Goal: Information Seeking & Learning: Learn about a topic

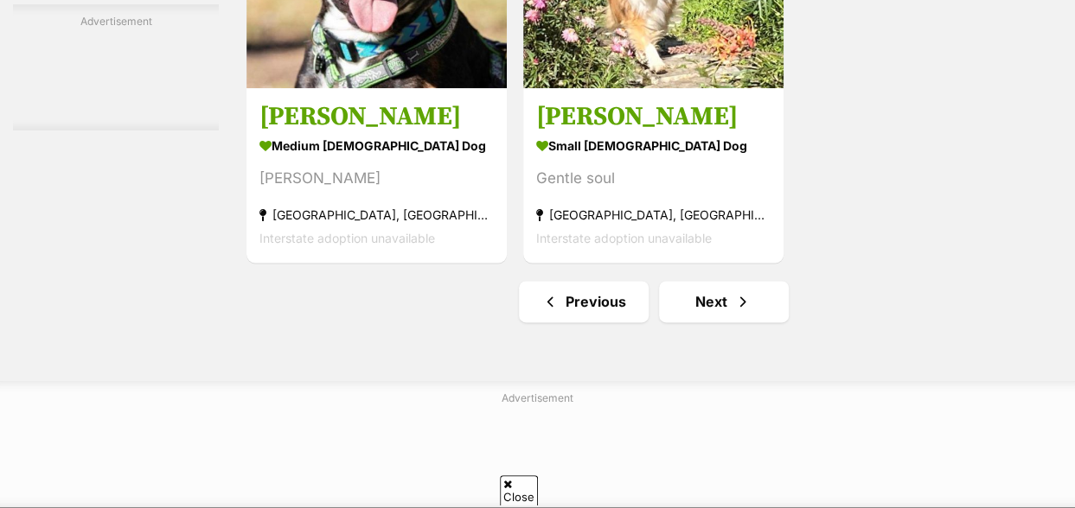
scroll to position [4223, 0]
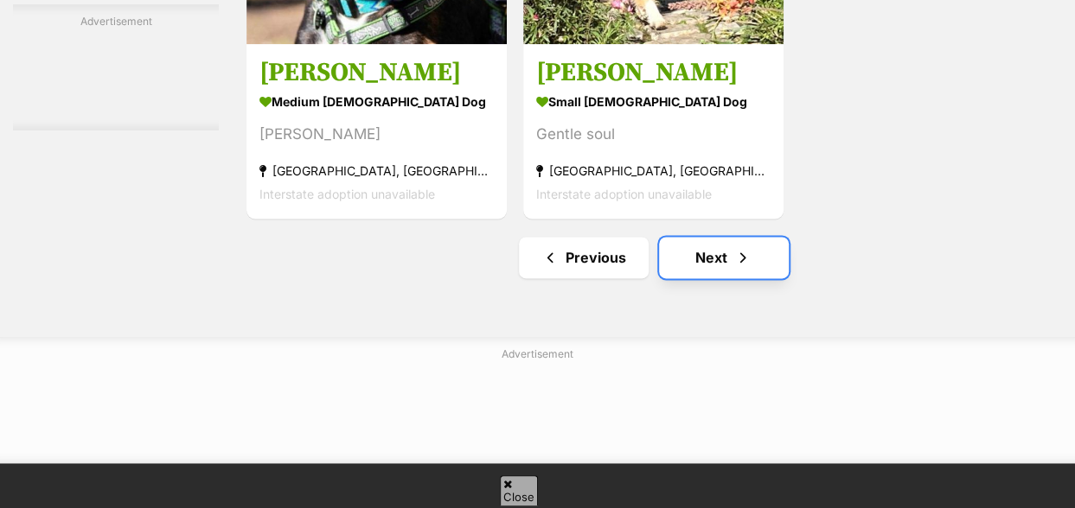
click at [725, 237] on link "Next" at bounding box center [724, 257] width 130 height 41
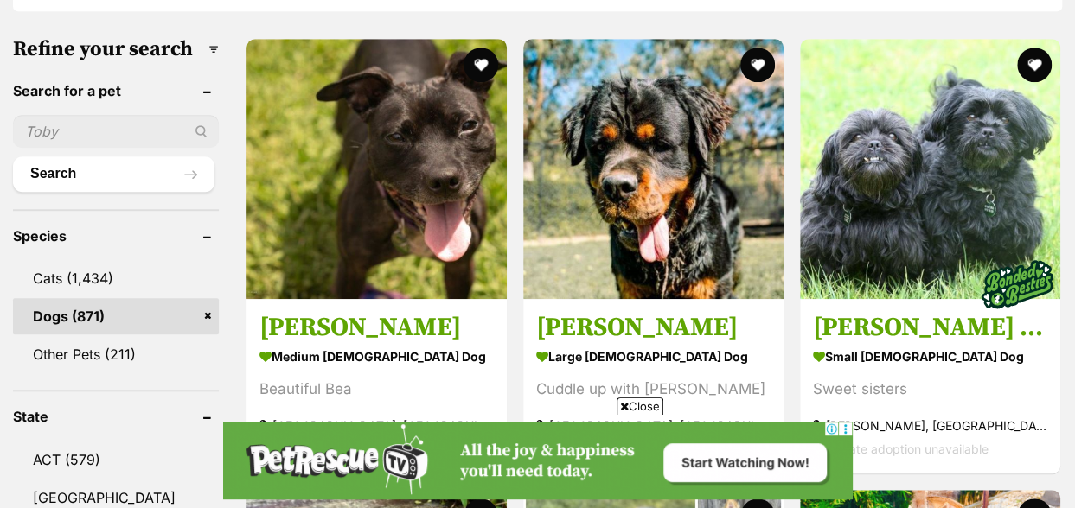
scroll to position [616, 0]
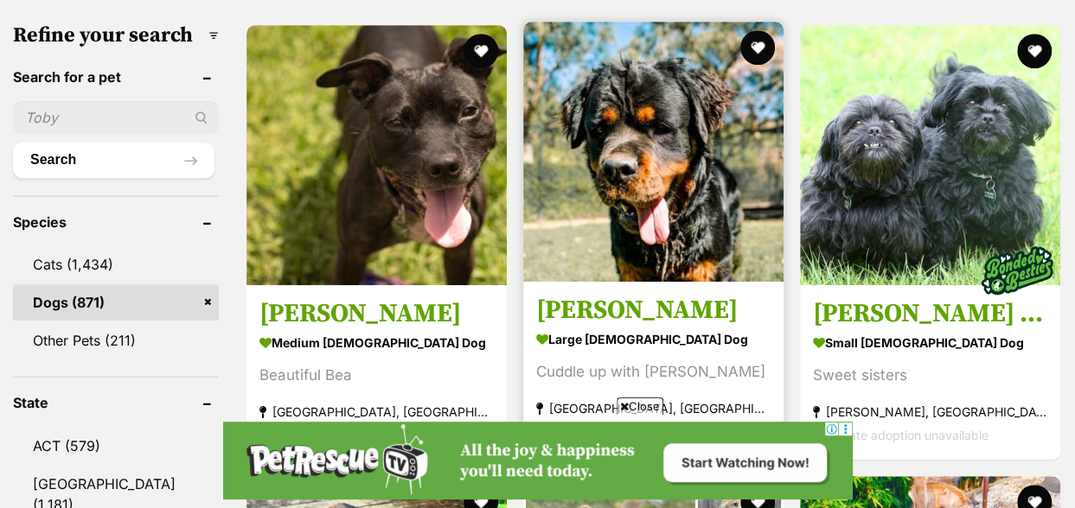
click at [625, 294] on h3 "[PERSON_NAME]" at bounding box center [653, 310] width 234 height 33
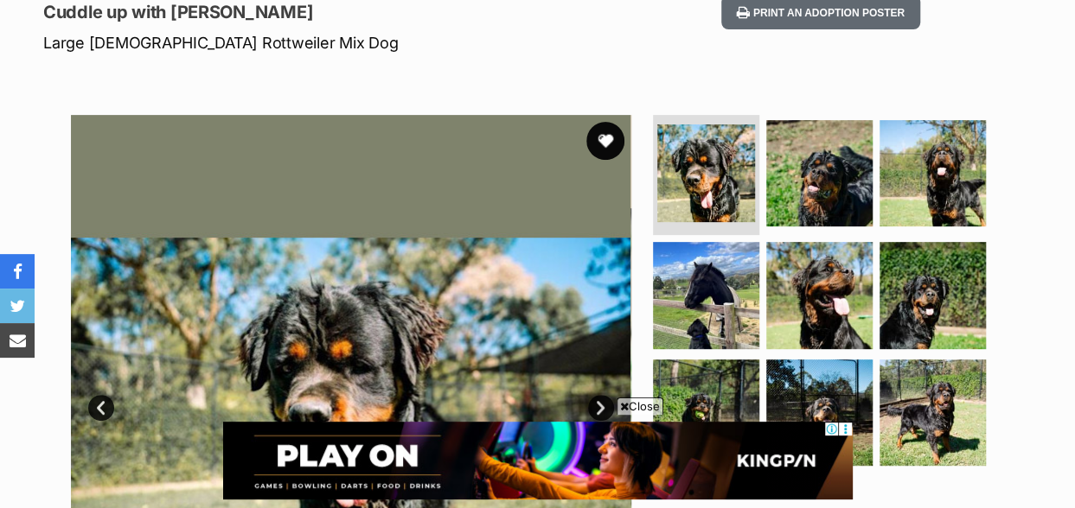
click at [592, 122] on button "favourite" at bounding box center [605, 141] width 38 height 38
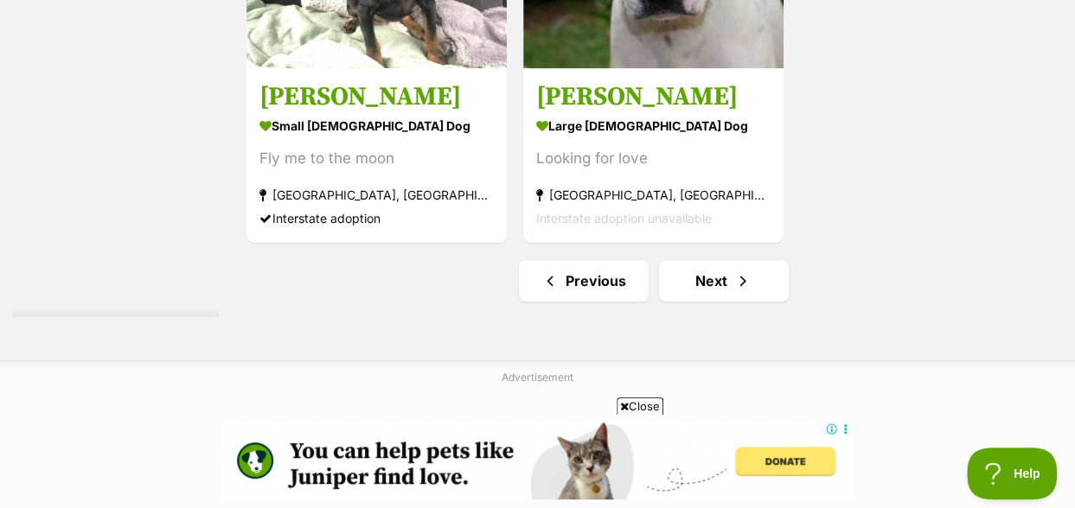
scroll to position [4234, 0]
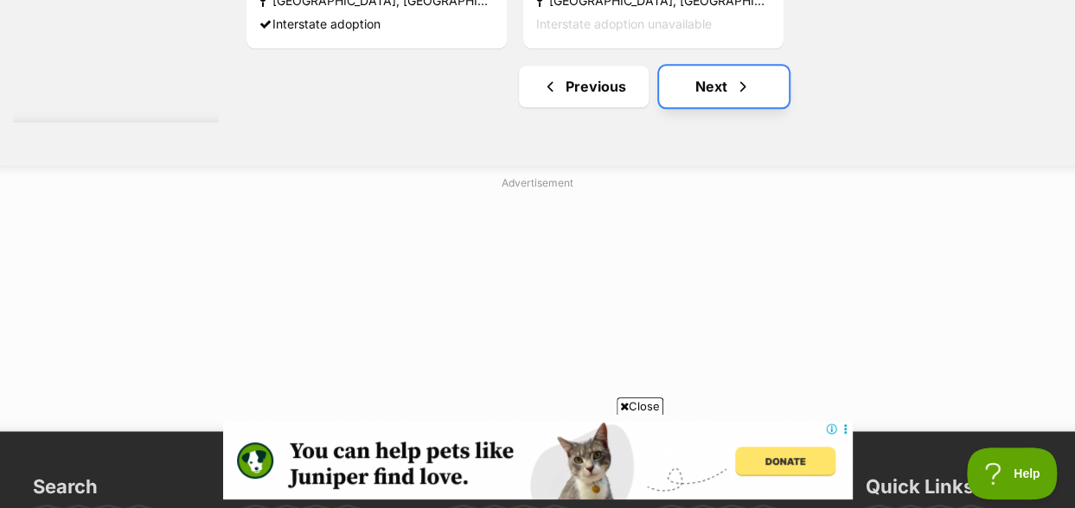
click at [692, 66] on link "Next" at bounding box center [724, 86] width 130 height 41
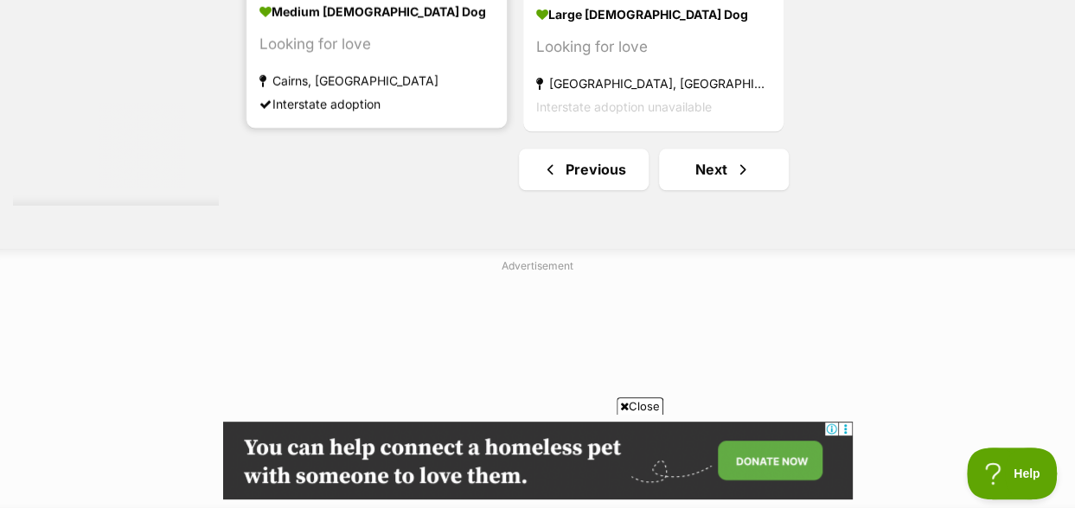
scroll to position [4158, 0]
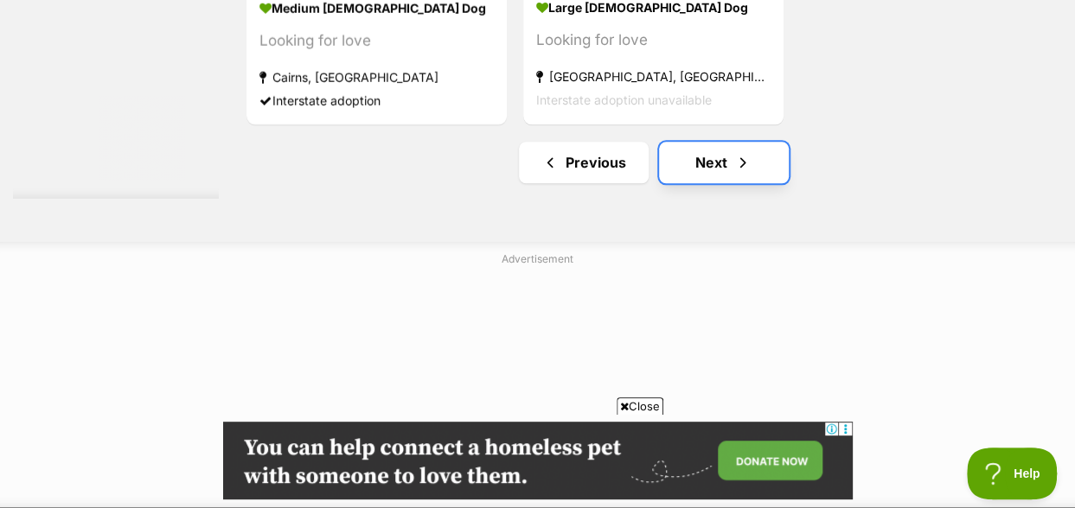
click at [712, 142] on link "Next" at bounding box center [724, 162] width 130 height 41
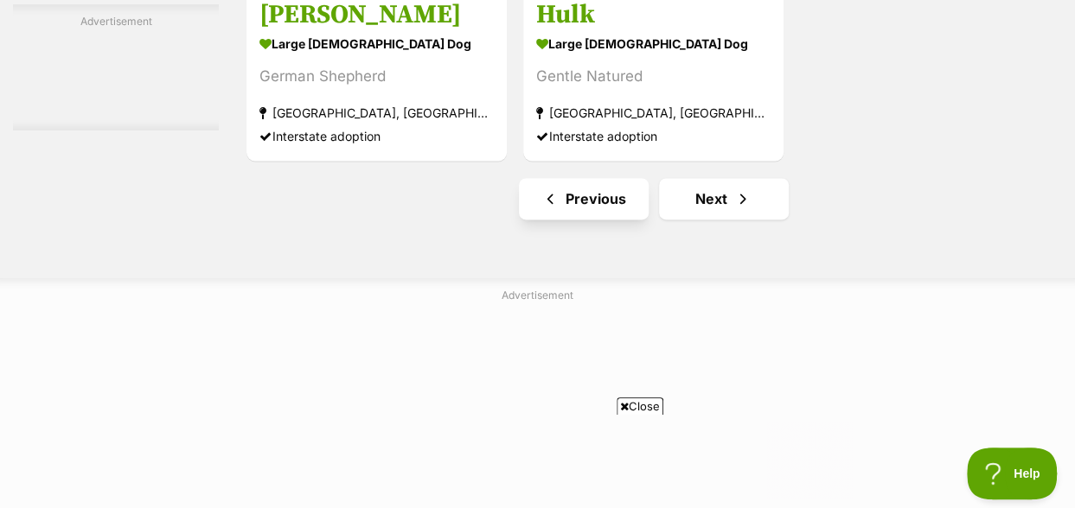
scroll to position [4284, 0]
click at [703, 177] on link "Next" at bounding box center [724, 197] width 130 height 41
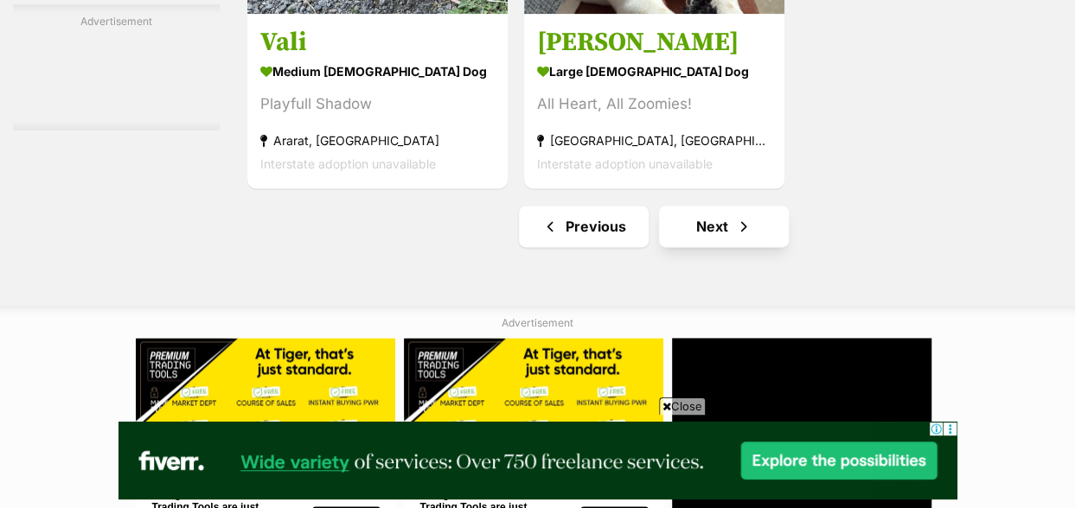
scroll to position [4299, 0]
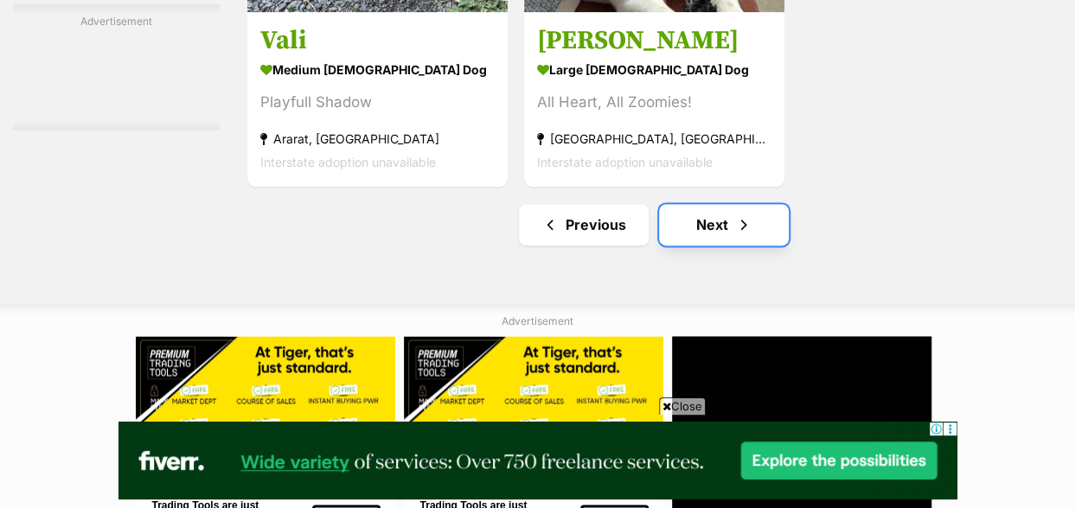
click at [726, 204] on link "Next" at bounding box center [724, 224] width 130 height 41
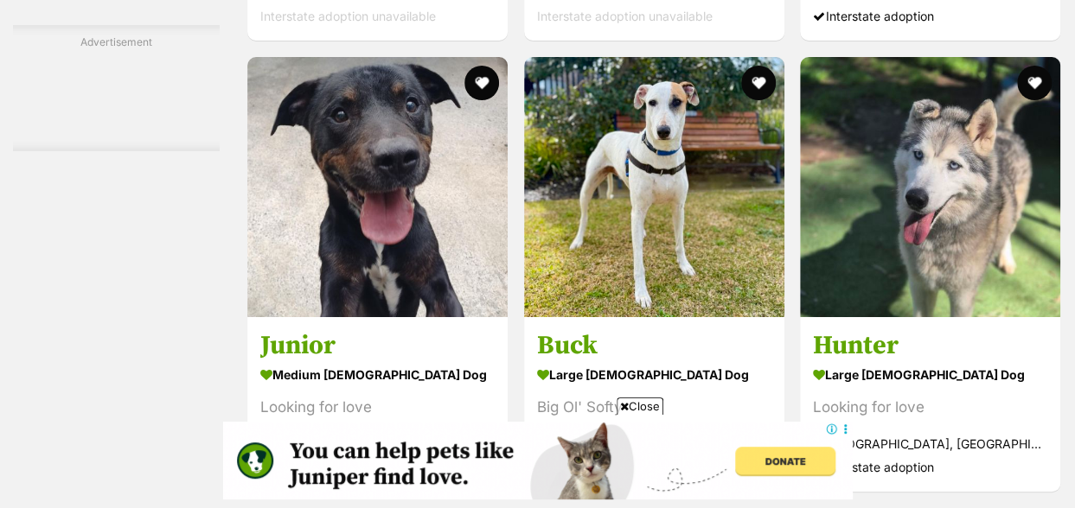
scroll to position [3172, 0]
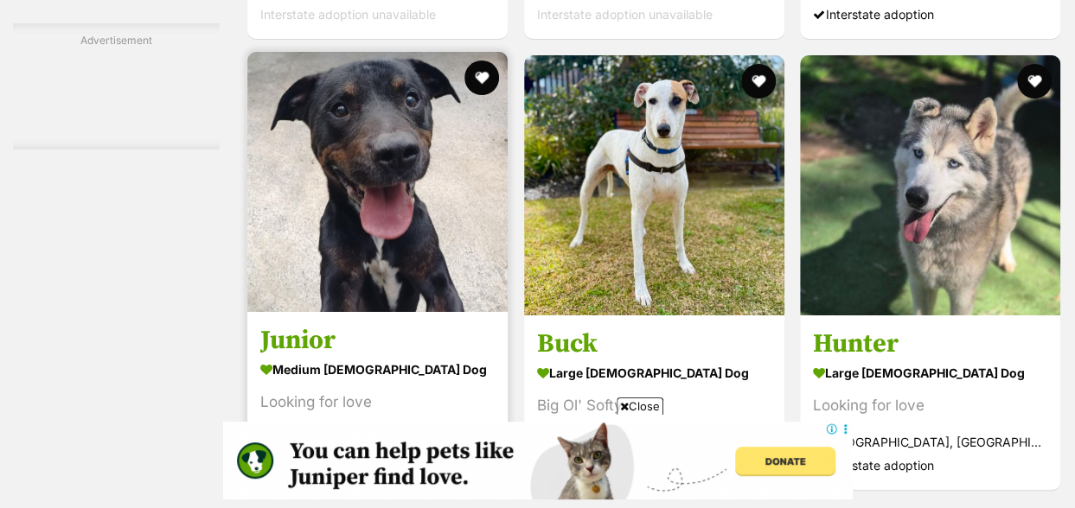
click at [303, 324] on h3 "Junior" at bounding box center [377, 340] width 234 height 33
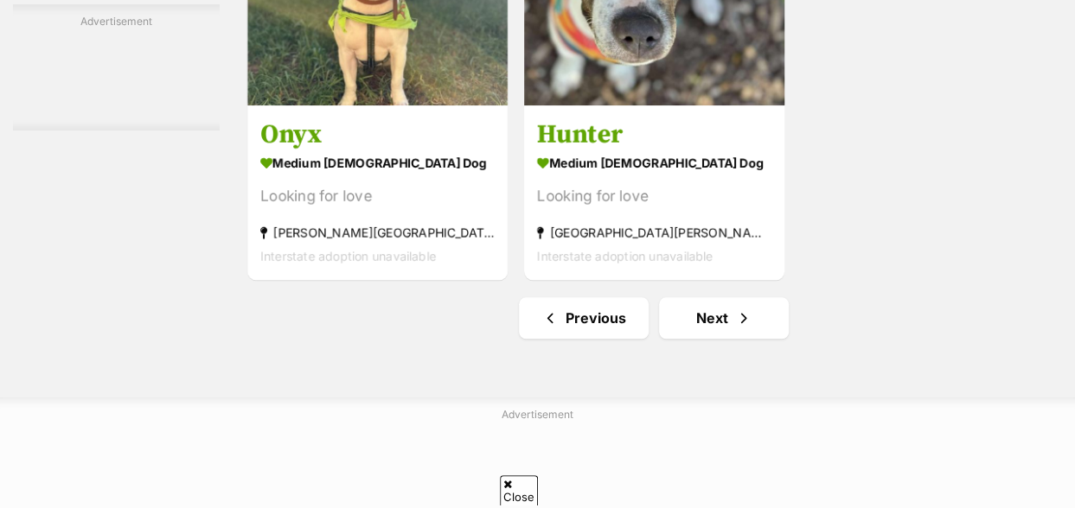
scroll to position [4008, 0]
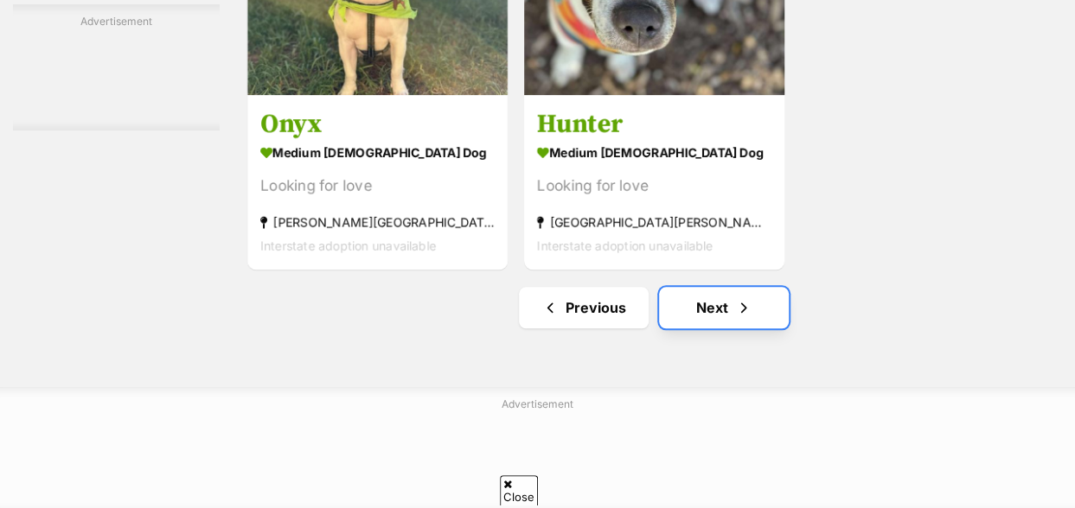
click at [718, 287] on link "Next" at bounding box center [724, 307] width 130 height 41
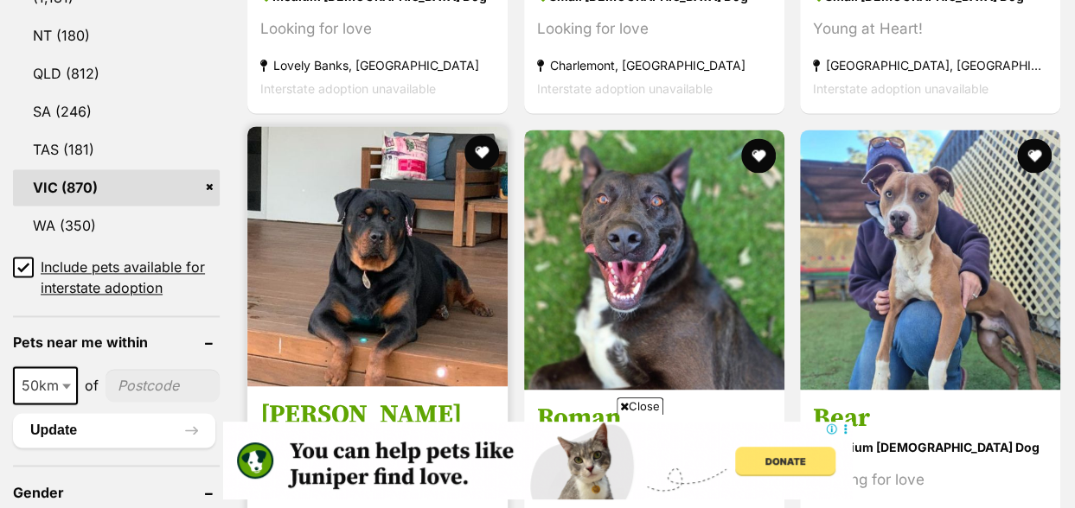
scroll to position [1122, 0]
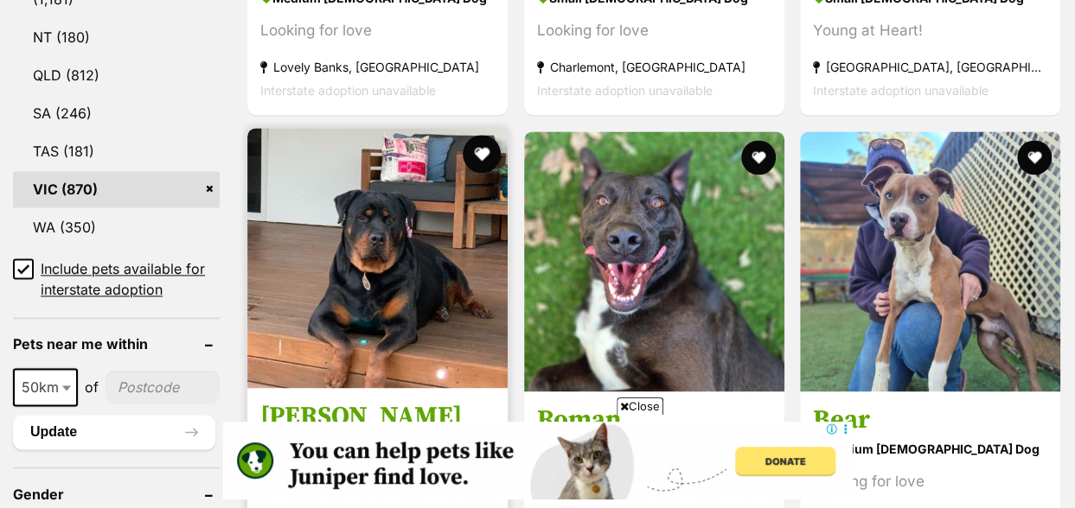
click at [481, 135] on button "favourite" at bounding box center [482, 154] width 38 height 38
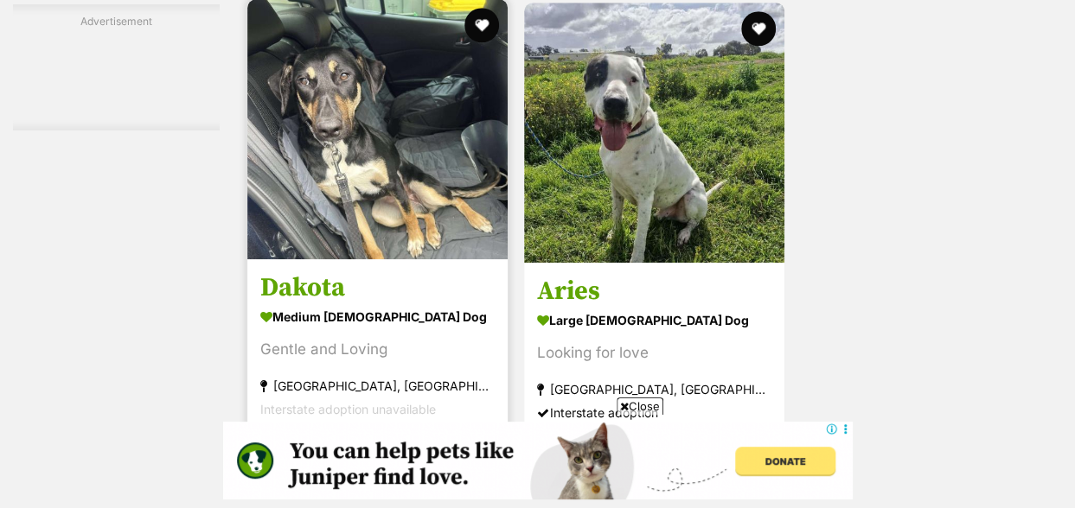
scroll to position [4004, 0]
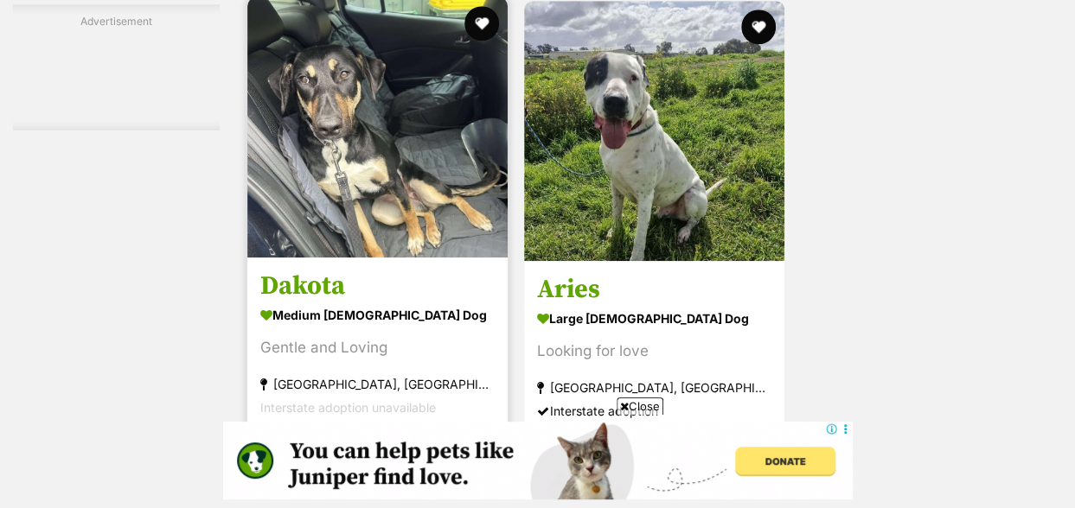
click at [322, 270] on h3 "Dakota" at bounding box center [377, 286] width 234 height 33
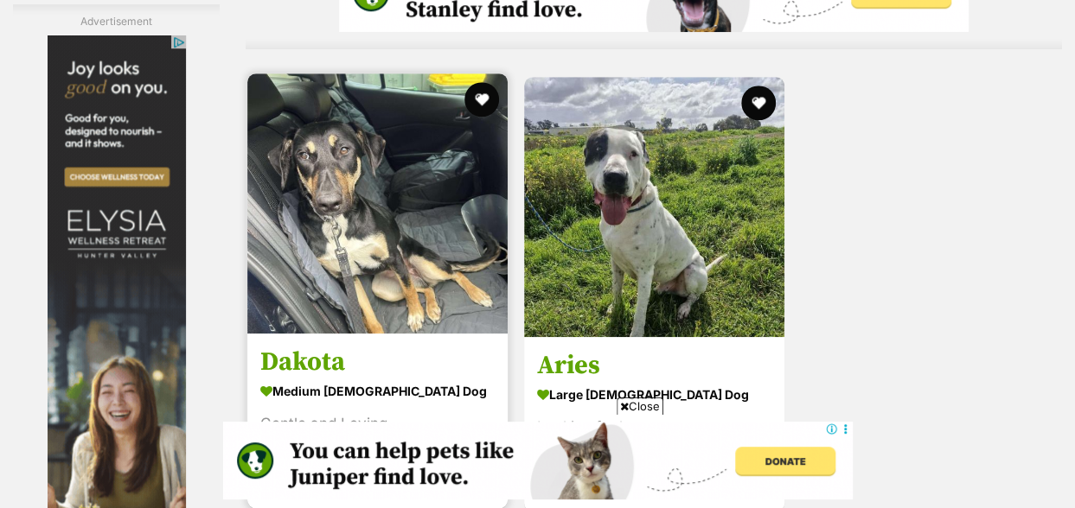
scroll to position [3936, 0]
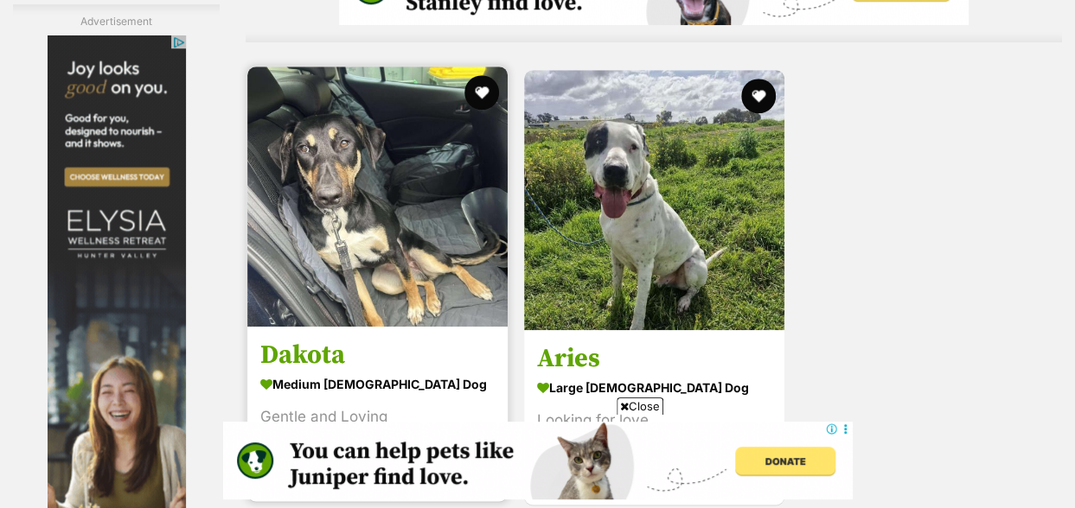
click at [377, 181] on img at bounding box center [377, 197] width 260 height 260
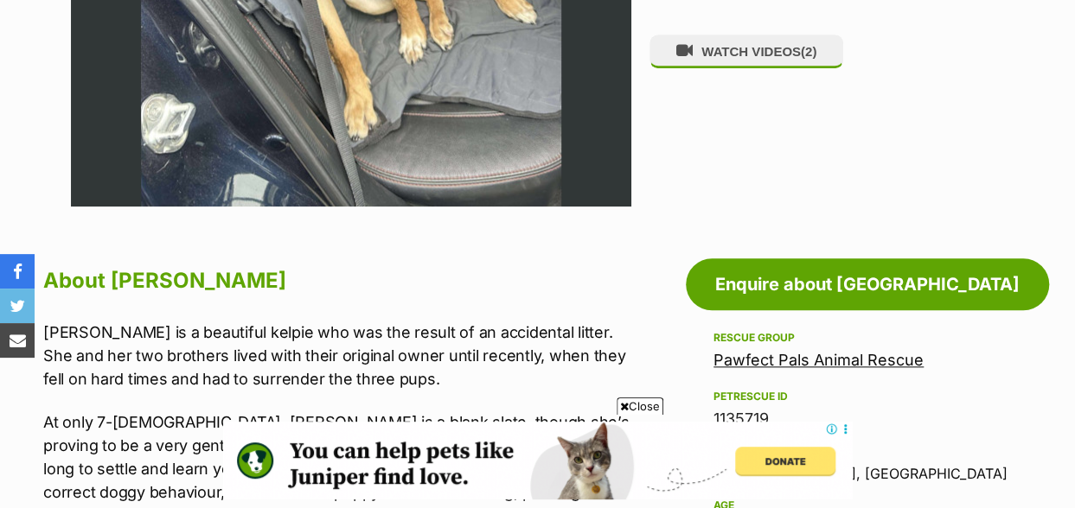
scroll to position [749, 0]
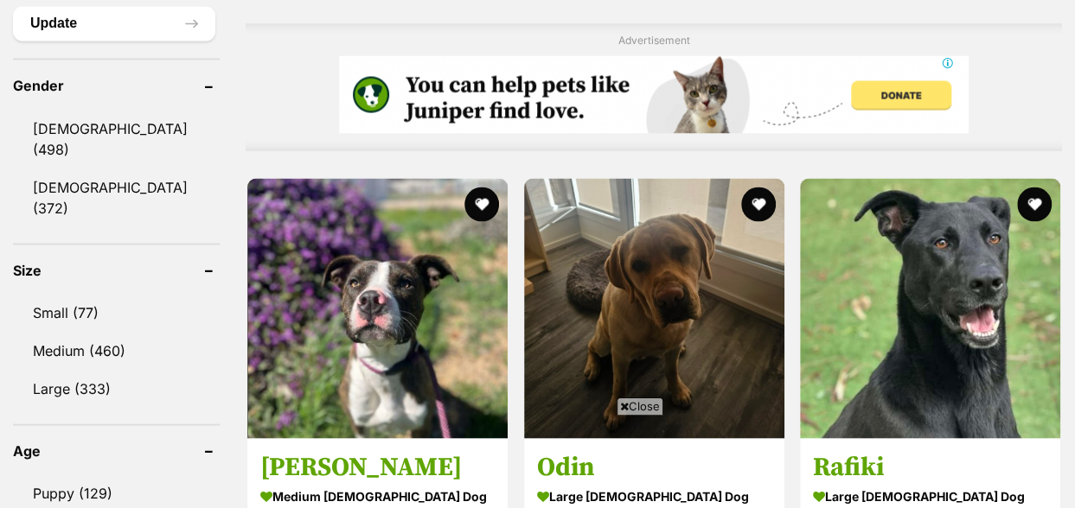
scroll to position [1623, 0]
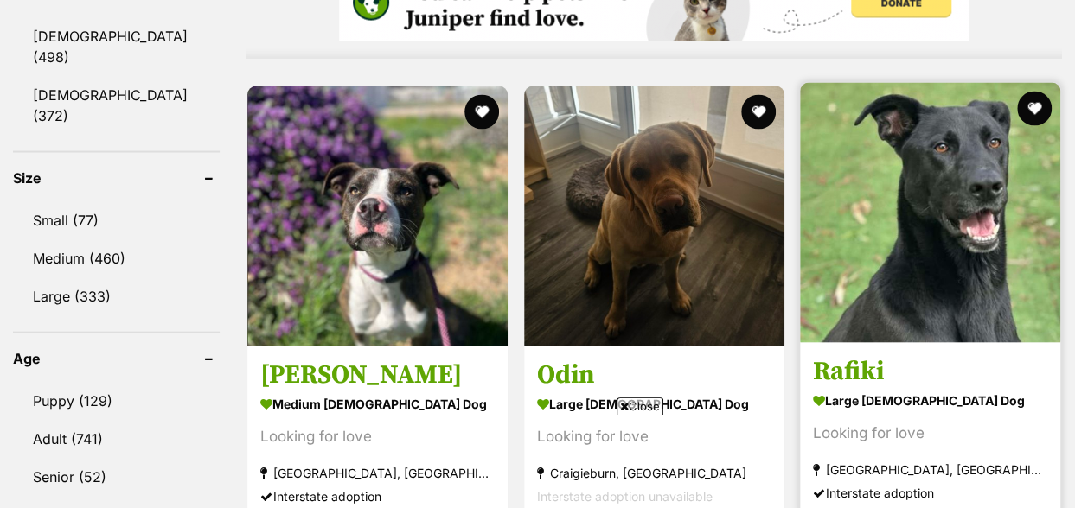
click at [847, 355] on h3 "Rafiki" at bounding box center [930, 371] width 234 height 33
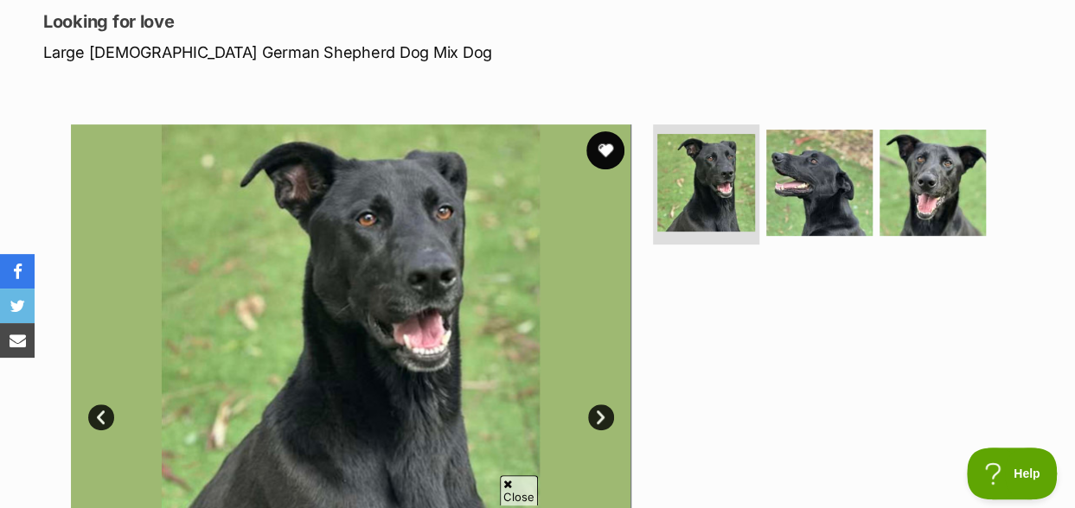
click at [605, 131] on button "favourite" at bounding box center [605, 150] width 38 height 38
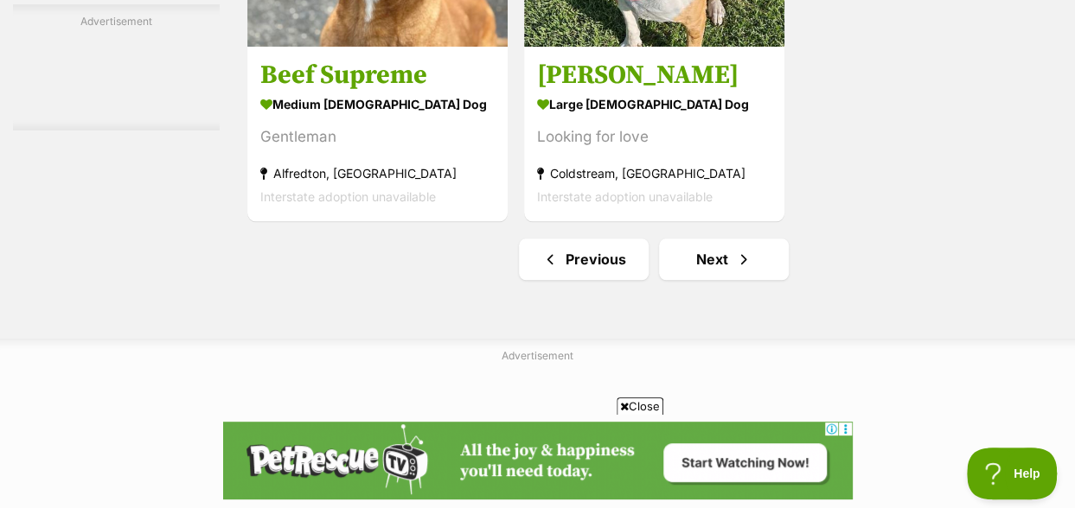
scroll to position [4095, 0]
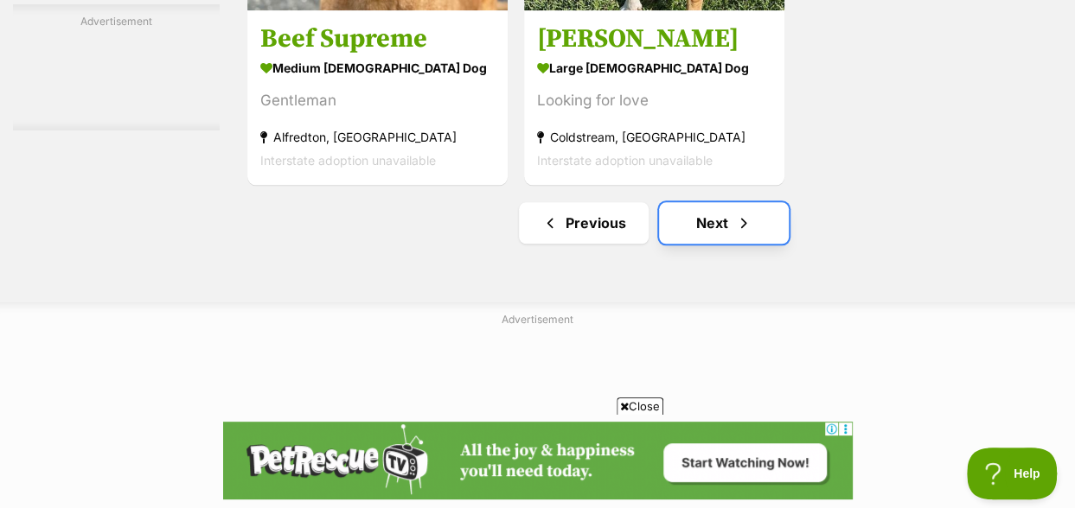
click at [740, 213] on span "Next page" at bounding box center [743, 223] width 17 height 21
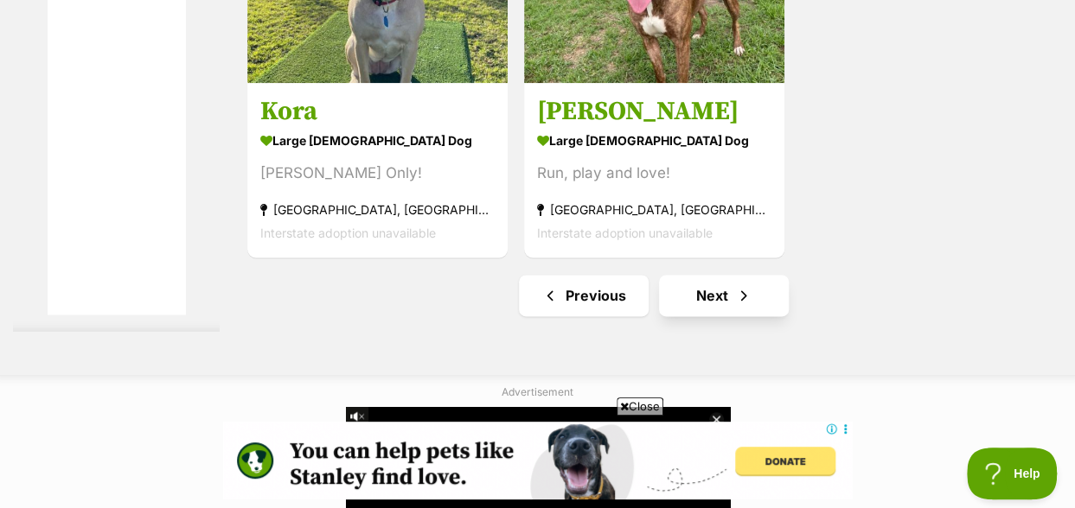
scroll to position [4231, 0]
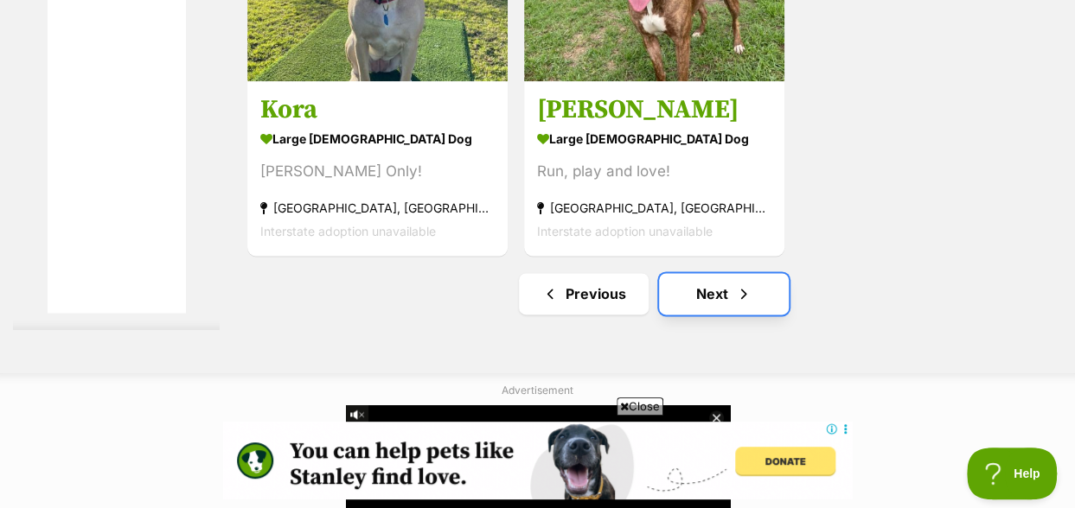
click at [768, 273] on link "Next" at bounding box center [724, 293] width 130 height 41
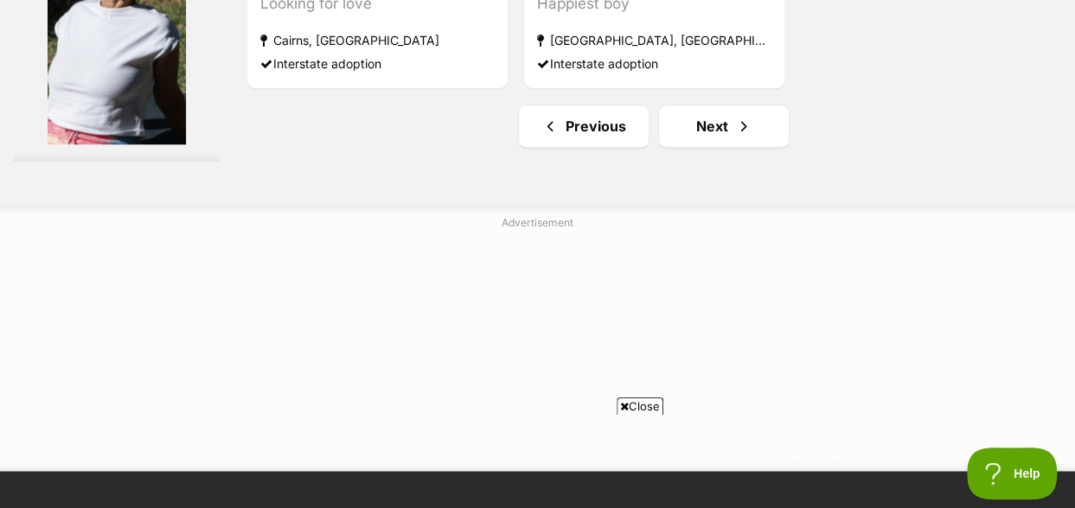
scroll to position [4364, 0]
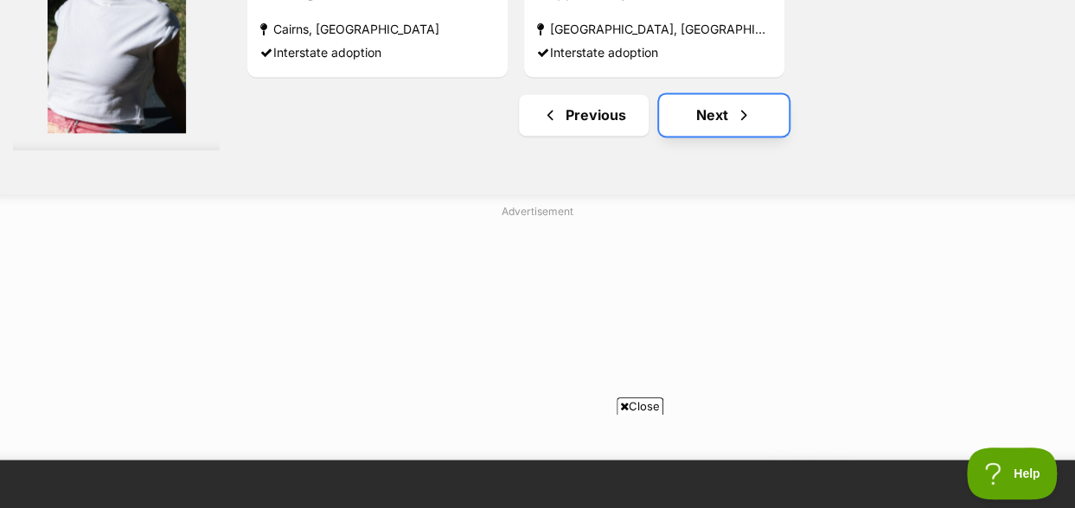
click at [749, 105] on span "Next page" at bounding box center [743, 115] width 17 height 21
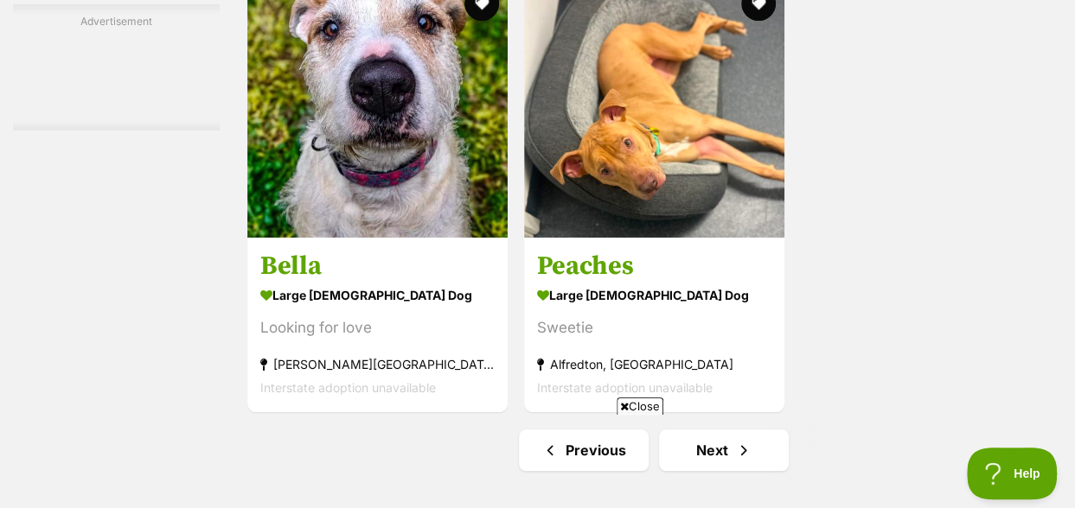
scroll to position [3876, 0]
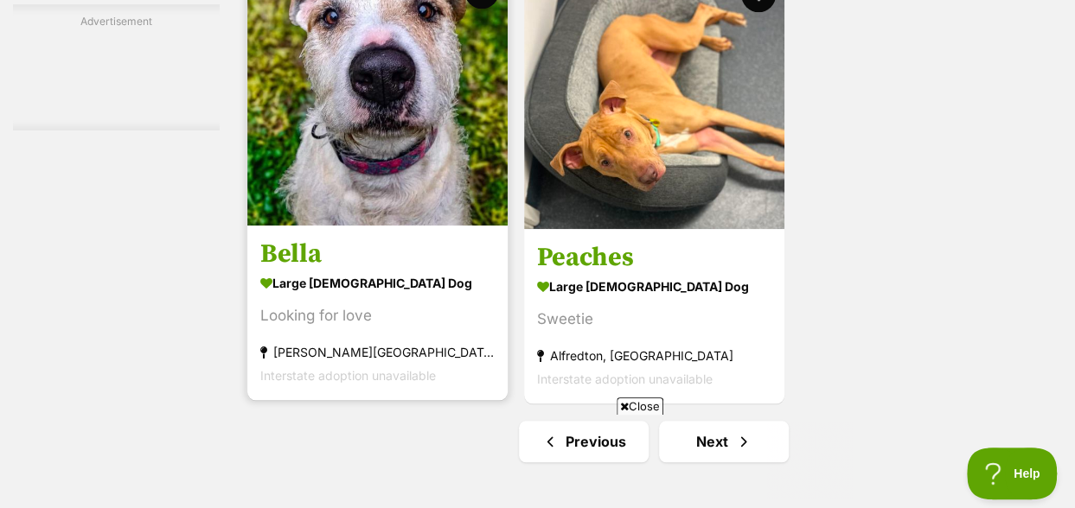
click at [294, 238] on h3 "Bella" at bounding box center [377, 254] width 234 height 33
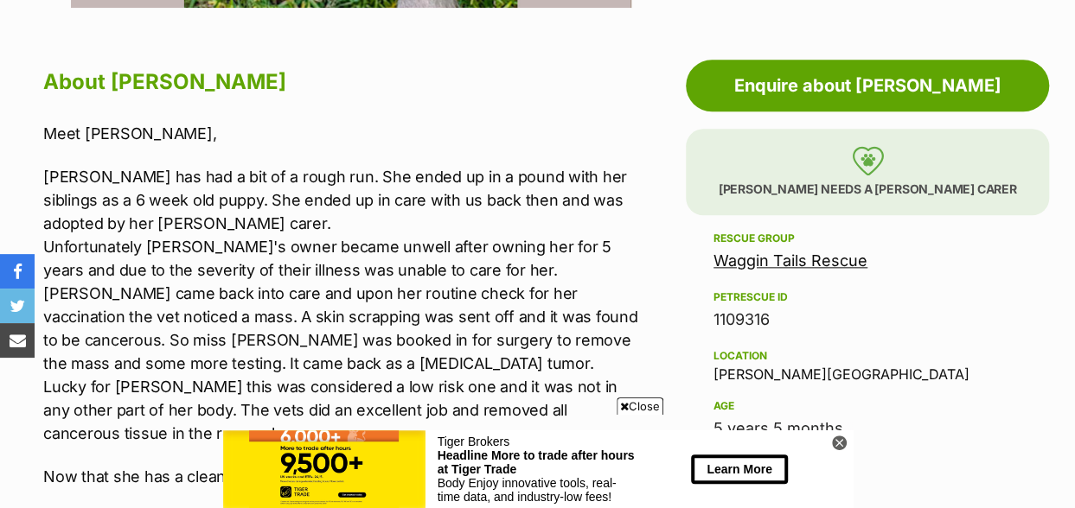
click at [744, 252] on link "Waggin Tails Rescue" at bounding box center [790, 261] width 154 height 18
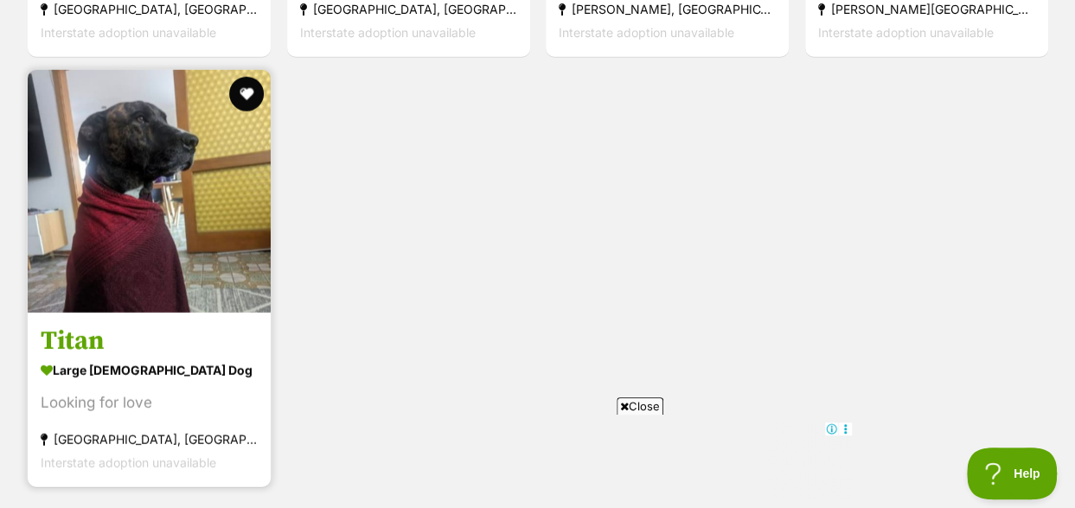
click at [73, 325] on h3 "Titan" at bounding box center [149, 341] width 217 height 33
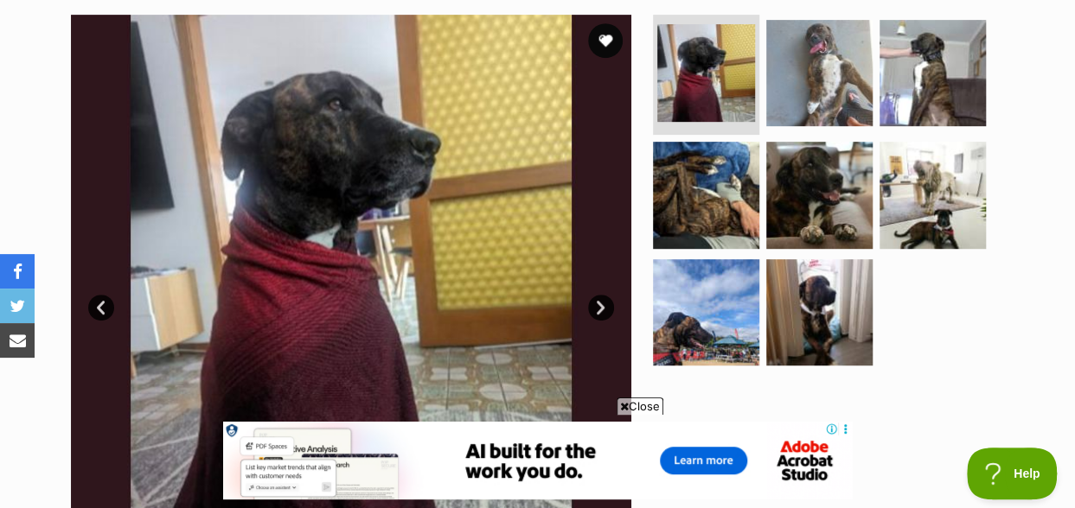
scroll to position [396, 0]
